Goal: Find specific page/section: Find specific page/section

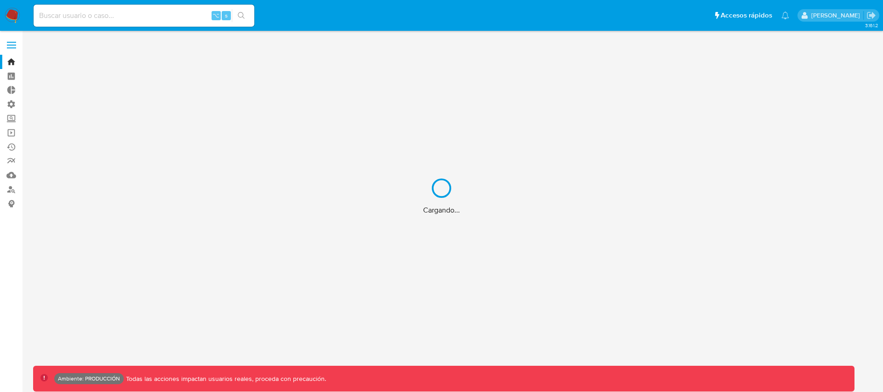
click at [141, 15] on div "Cargando..." at bounding box center [441, 196] width 883 height 392
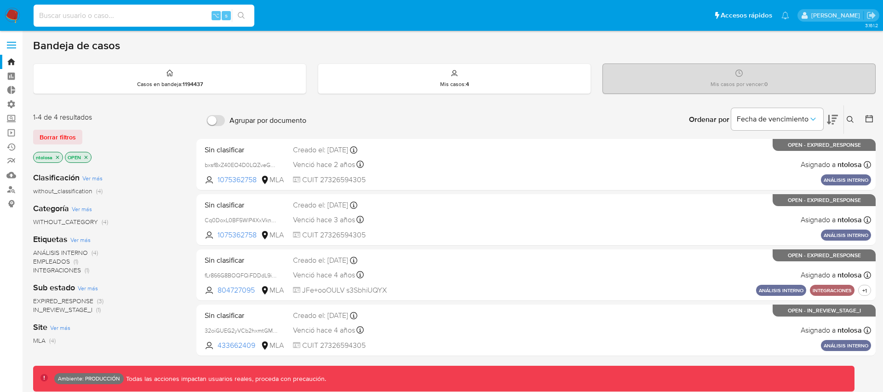
click at [137, 19] on input at bounding box center [144, 16] width 221 height 12
type input "fravega"
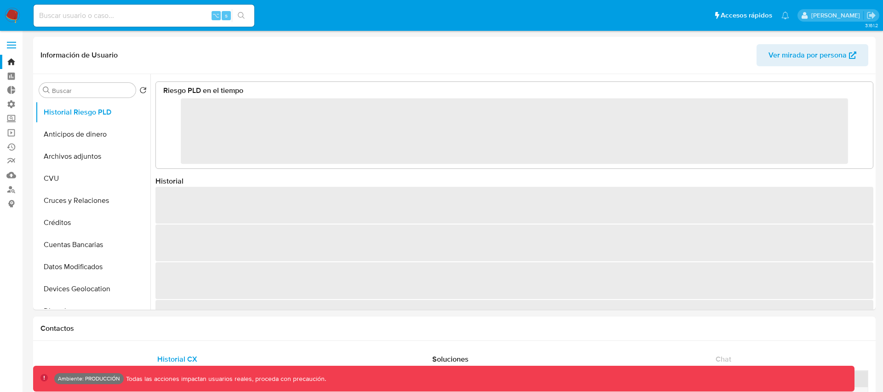
select select "10"
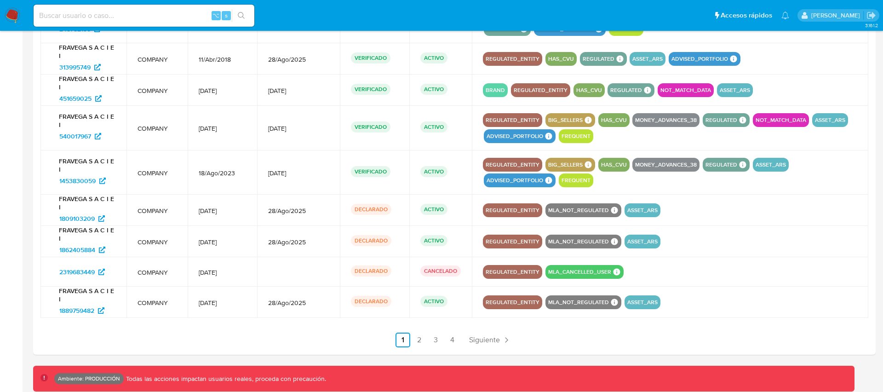
scroll to position [1144, 0]
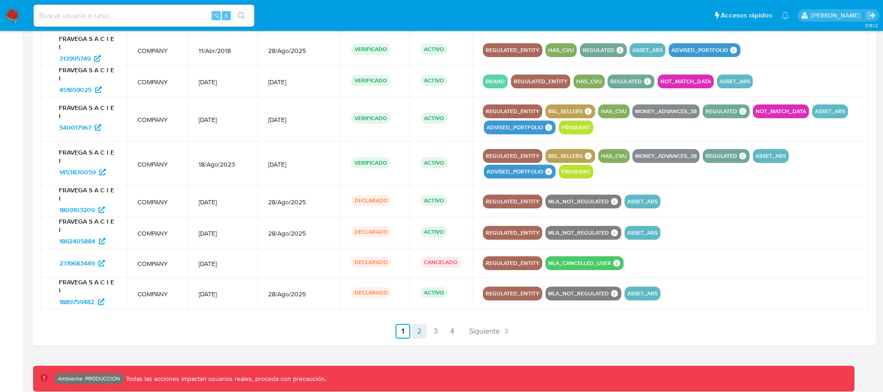
click at [421, 329] on link "2" at bounding box center [419, 331] width 15 height 15
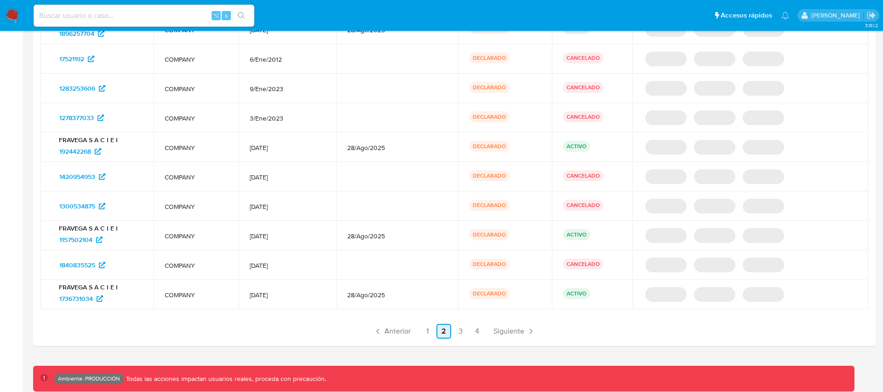
scroll to position [1071, 0]
click at [462, 332] on link "3" at bounding box center [460, 331] width 15 height 15
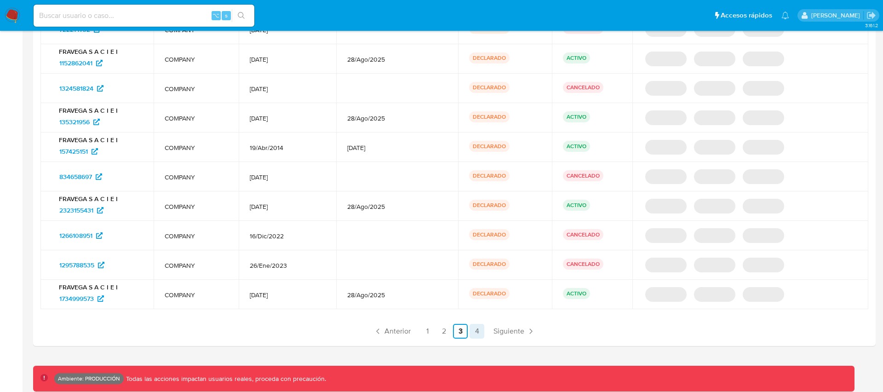
click at [479, 332] on link "4" at bounding box center [477, 331] width 15 height 15
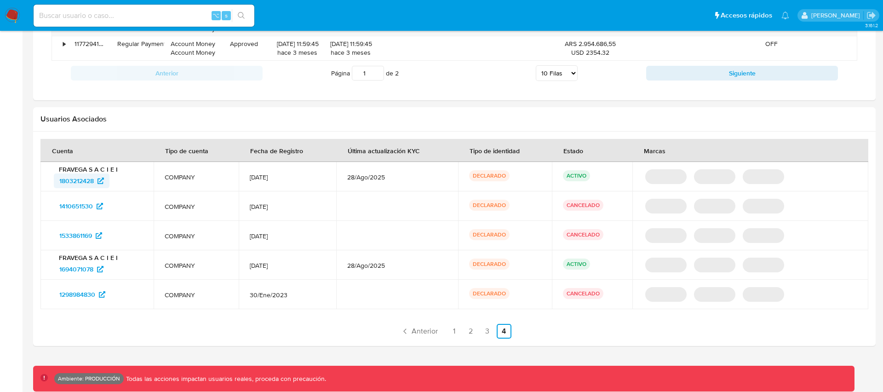
click at [82, 183] on span "1803212428" at bounding box center [76, 180] width 35 height 15
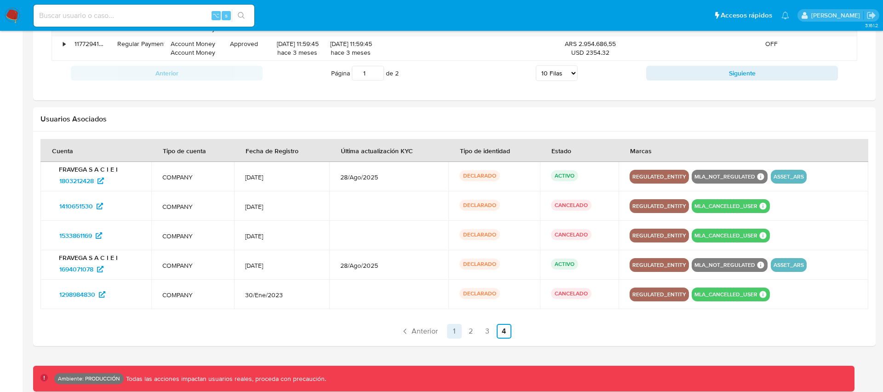
click at [458, 330] on link "1" at bounding box center [454, 331] width 15 height 15
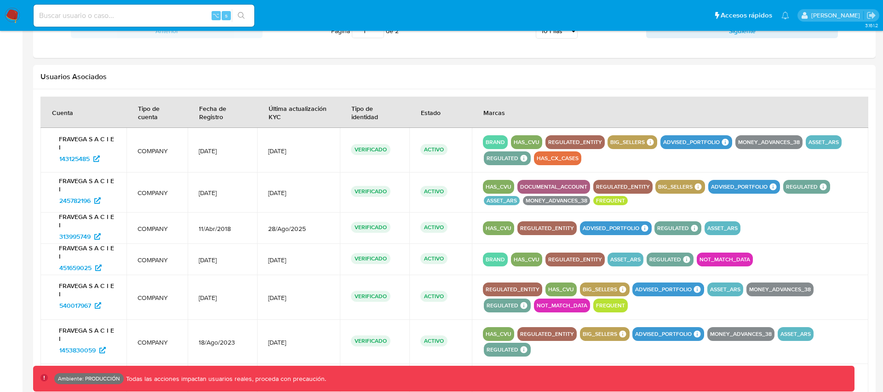
scroll to position [929, 0]
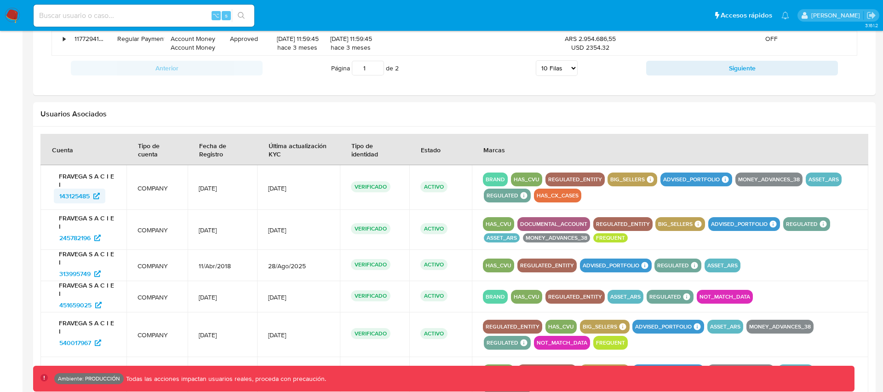
click at [97, 195] on icon at bounding box center [96, 196] width 6 height 6
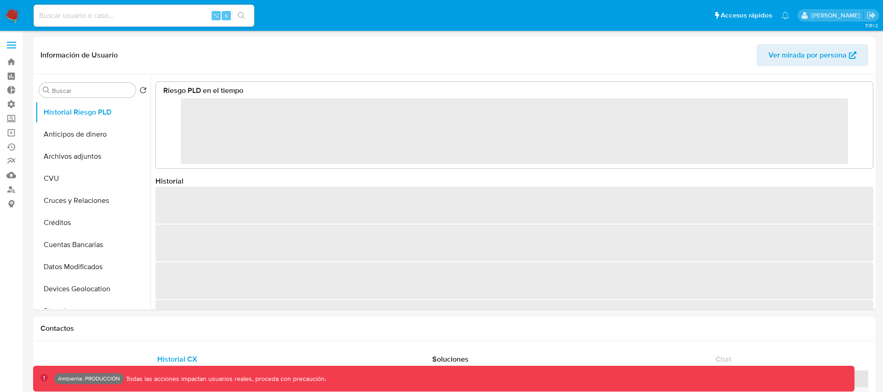
select select "10"
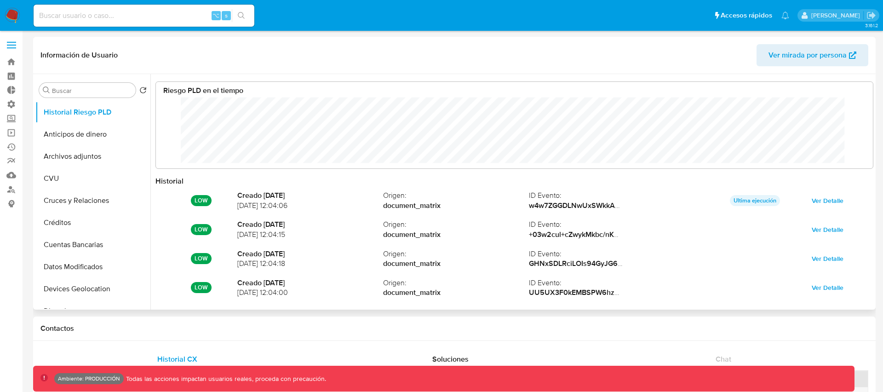
scroll to position [477, 0]
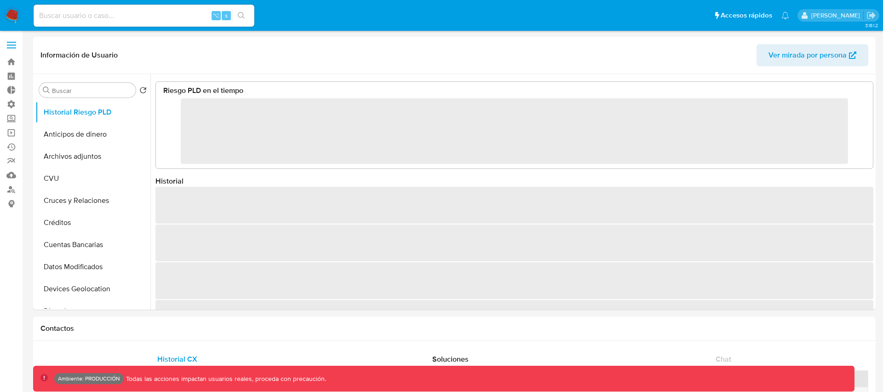
select select "10"
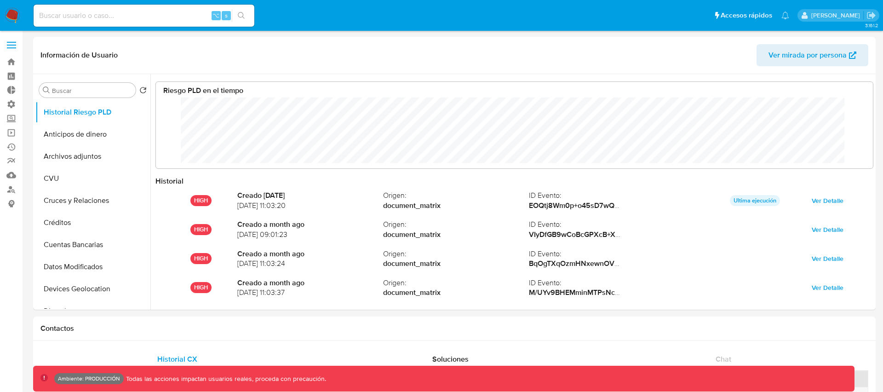
scroll to position [69, 699]
